Goal: Transaction & Acquisition: Download file/media

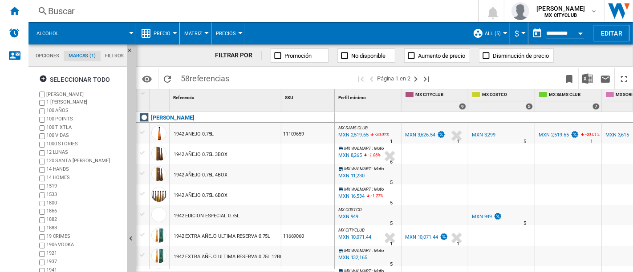
scroll to position [190, 0]
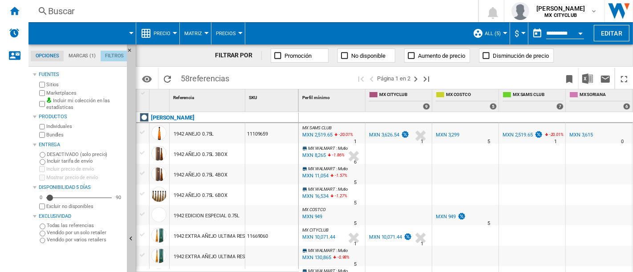
click at [114, 55] on md-tab-item "Filtros" at bounding box center [115, 56] width 28 height 11
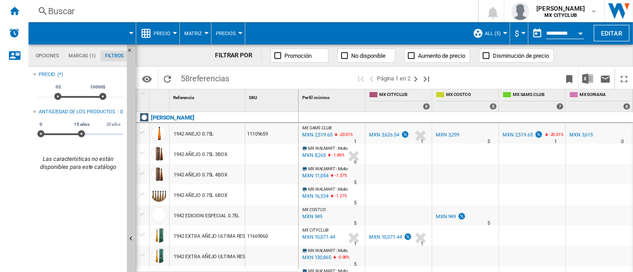
click at [81, 58] on md-tab-item "Marcas (1)" at bounding box center [82, 56] width 37 height 11
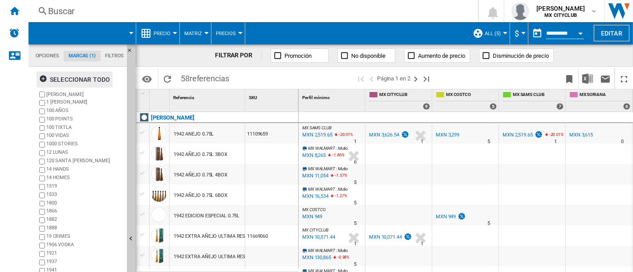
click at [43, 79] on ng-md-icon "button" at bounding box center [44, 80] width 11 height 11
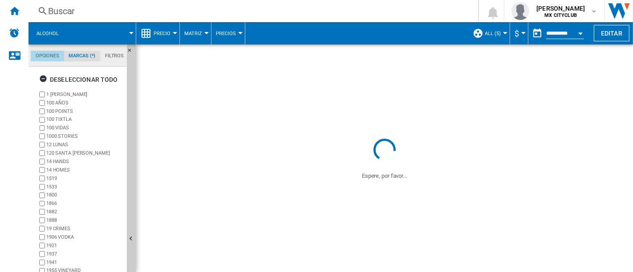
click at [47, 57] on md-tab-item "Opciones" at bounding box center [47, 56] width 33 height 11
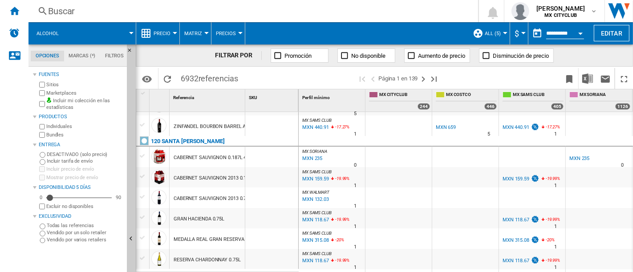
scroll to position [296, 0]
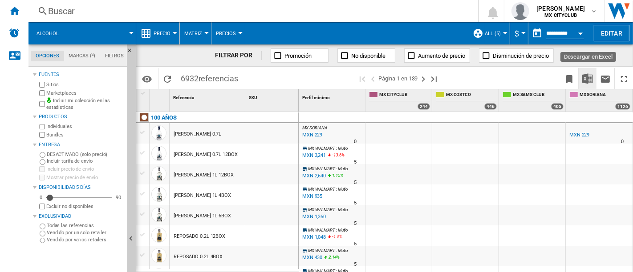
click at [590, 78] on img "Descargar en Excel" at bounding box center [587, 78] width 11 height 11
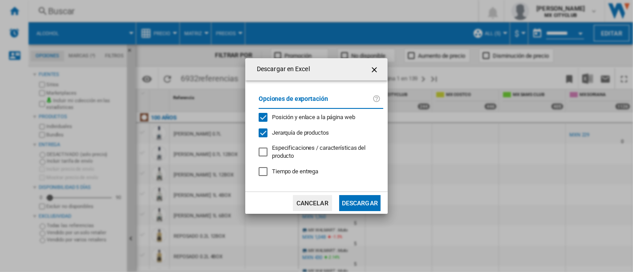
click at [363, 201] on button "Descargar" at bounding box center [359, 203] width 41 height 16
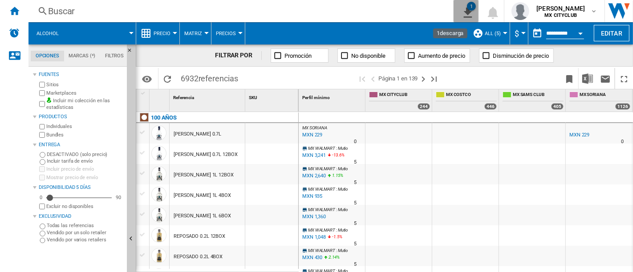
click at [467, 8] on div "1" at bounding box center [471, 6] width 9 height 9
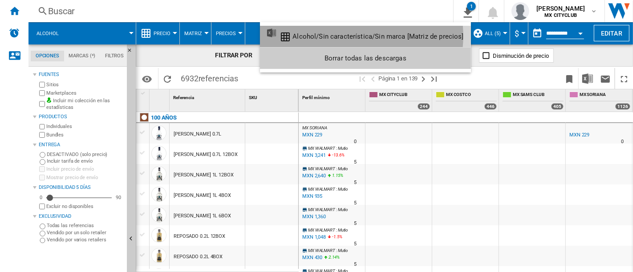
click at [339, 37] on div "Alcohol/Sin característica/Sin marca [Matriz de precios]" at bounding box center [377, 36] width 171 height 8
